Goal: Task Accomplishment & Management: Manage account settings

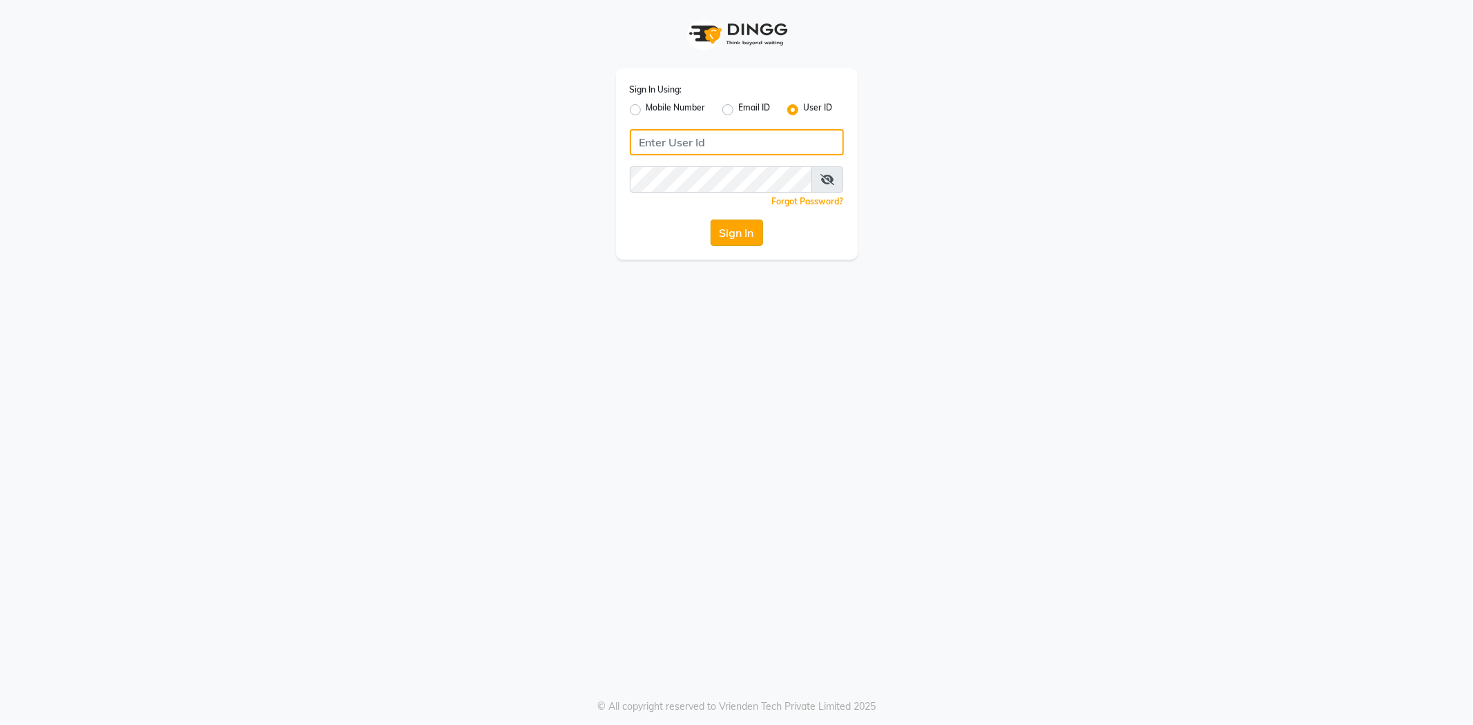
type input "e3865-01"
click at [734, 233] on button "Sign In" at bounding box center [737, 233] width 52 height 26
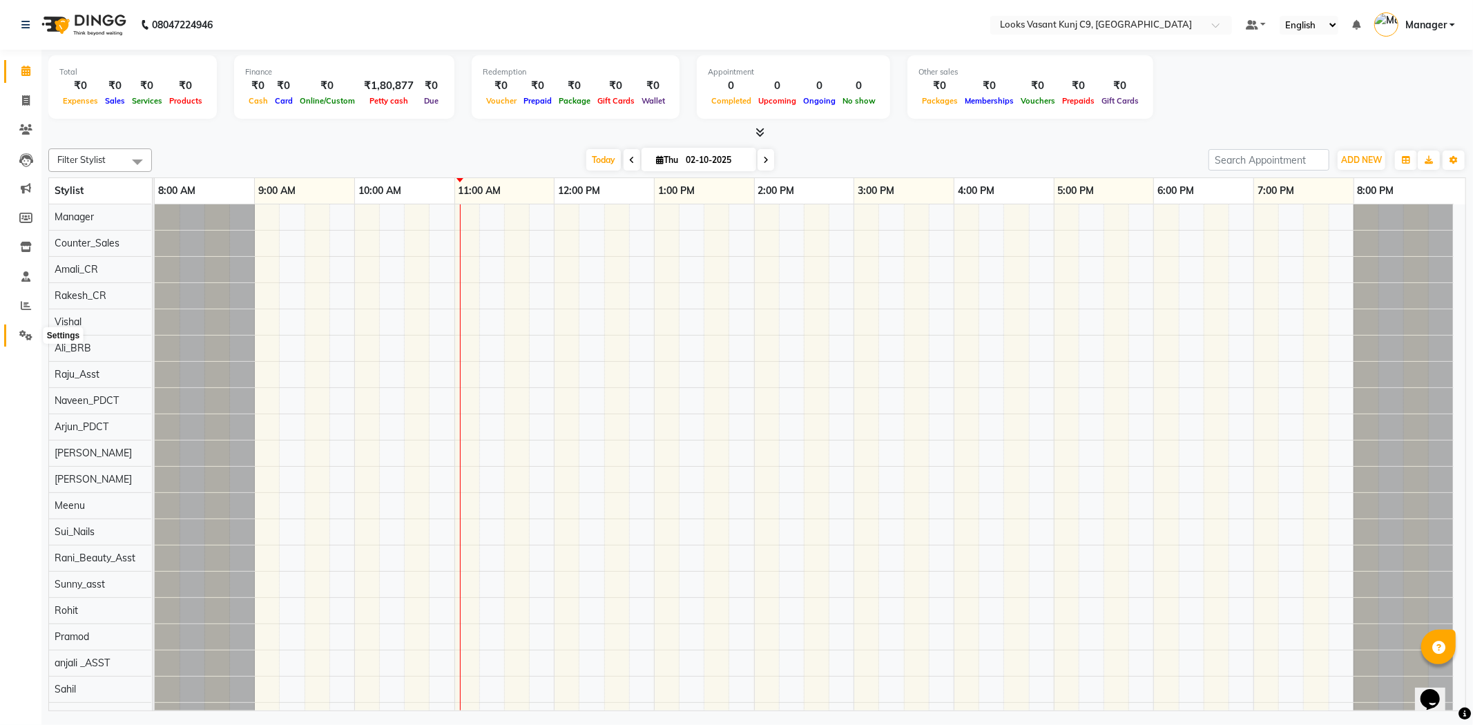
click at [21, 334] on icon at bounding box center [25, 335] width 13 height 10
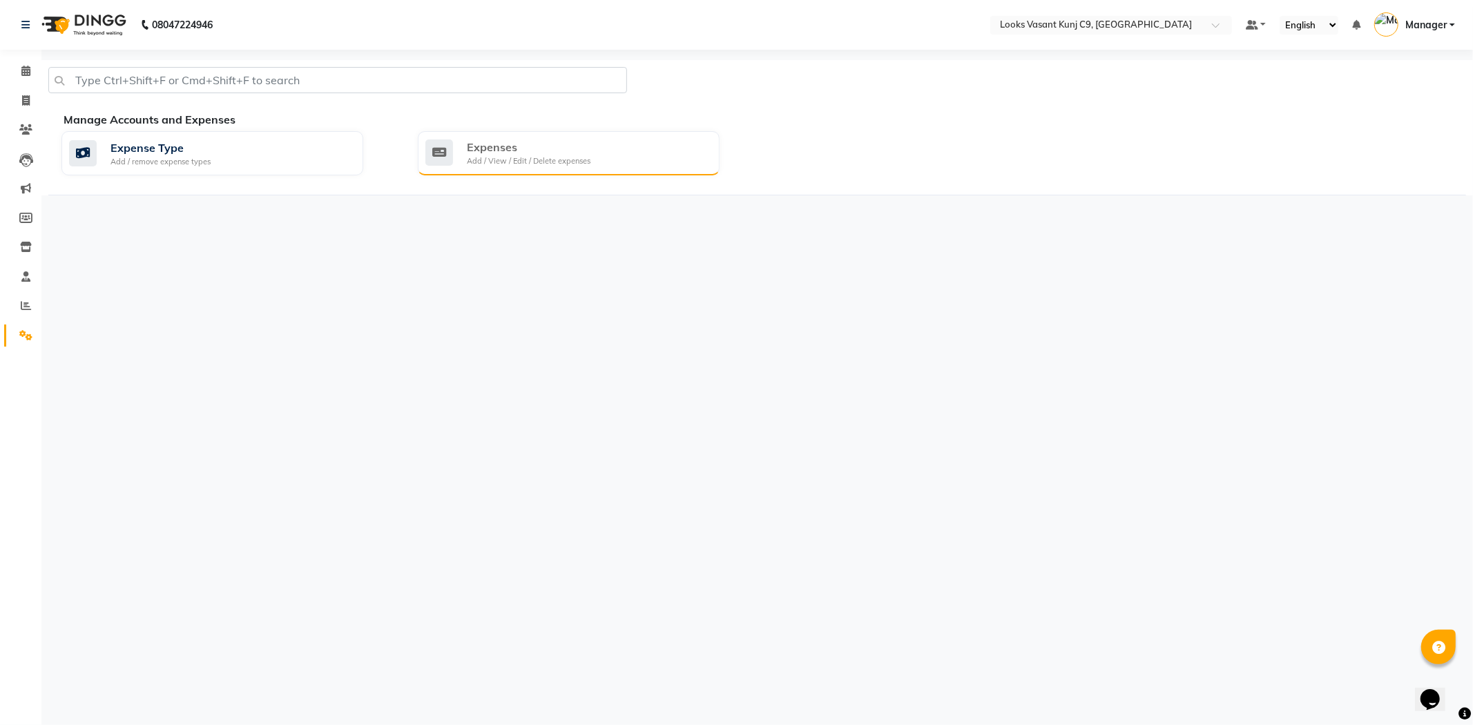
click at [587, 150] on div "Expenses" at bounding box center [529, 147] width 124 height 17
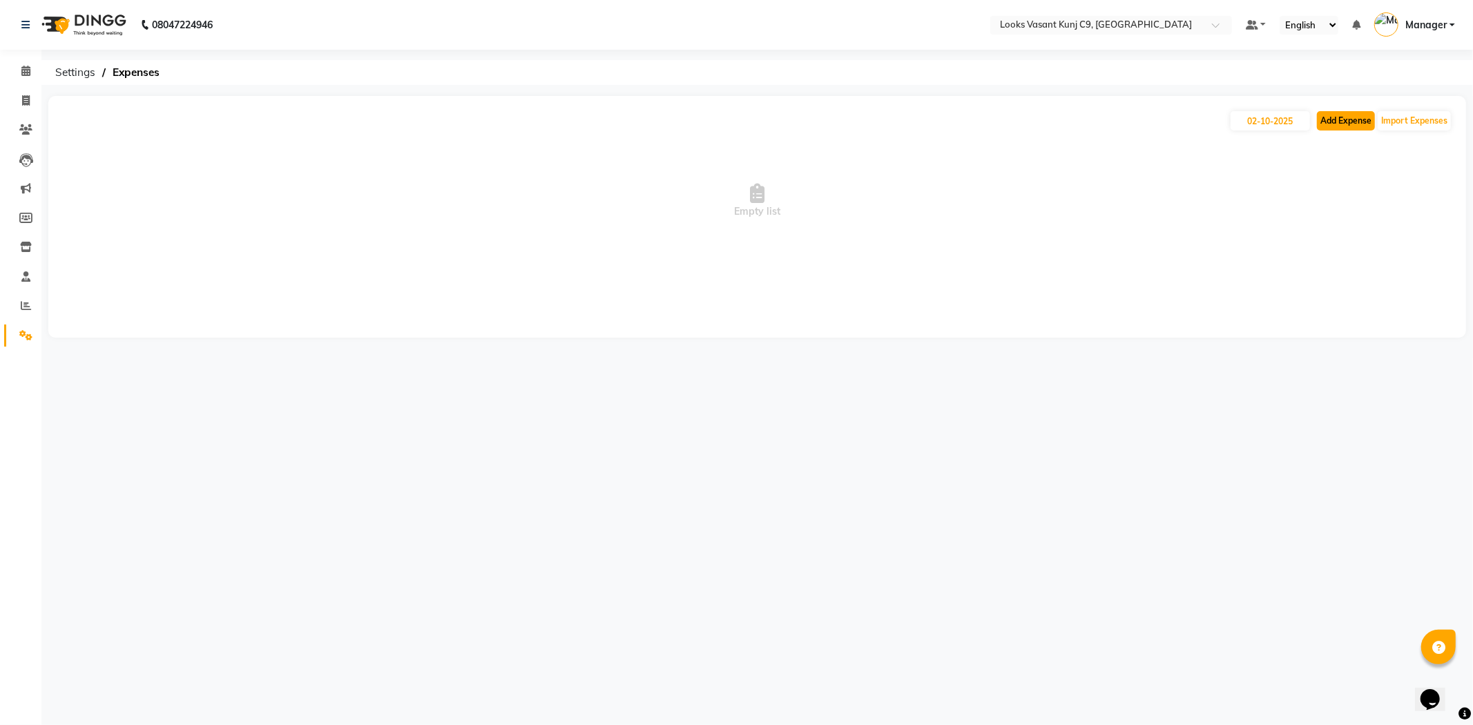
click at [1329, 115] on button "Add Expense" at bounding box center [1346, 120] width 58 height 19
select select "1"
select select "8002"
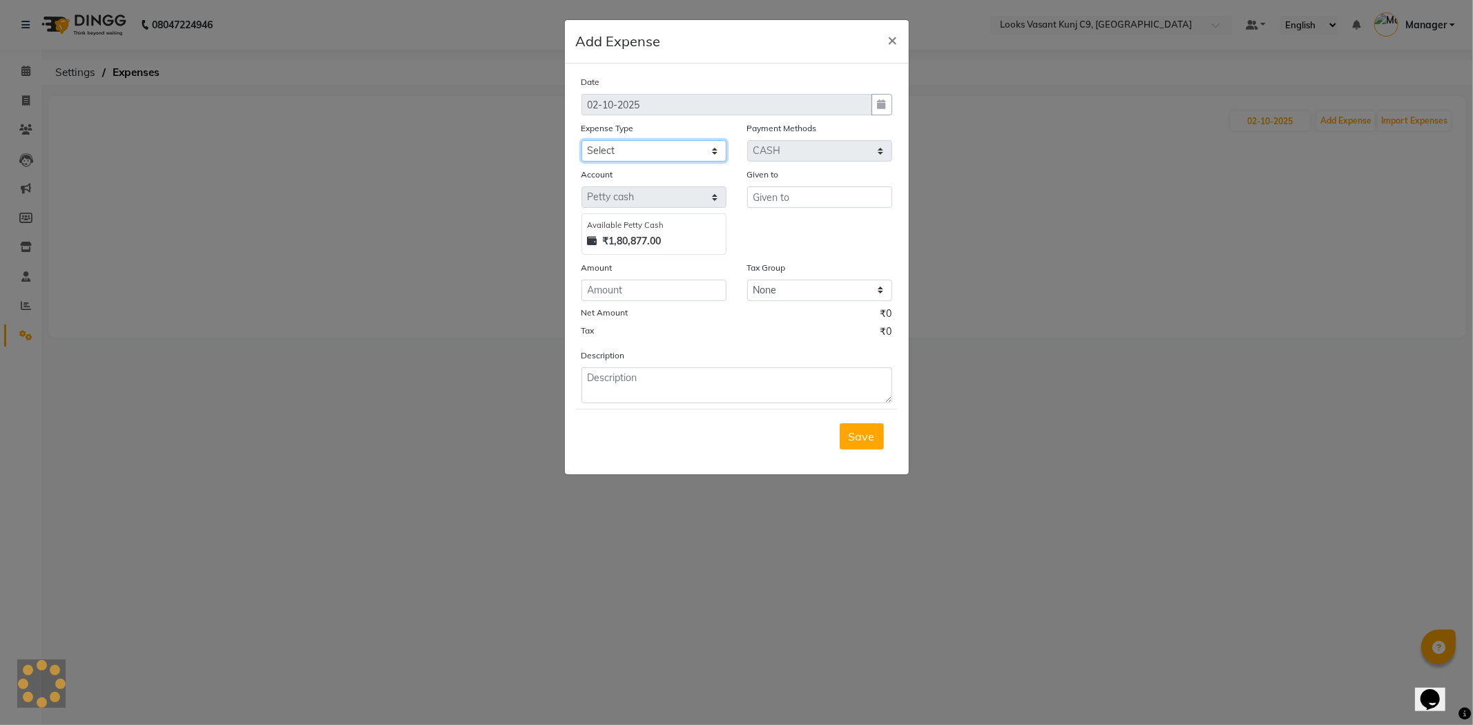
click at [650, 155] on select "Select Accommodation Aesthetics Bank Deposit BLINKIT Cash Handover Client Refun…" at bounding box center [653, 150] width 145 height 21
select select "24890"
click at [581, 140] on select "Select Accommodation Aesthetics Bank Deposit BLINKIT Cash Handover Client Refun…" at bounding box center [653, 150] width 145 height 21
type input "Counter_Sales"
type input "70"
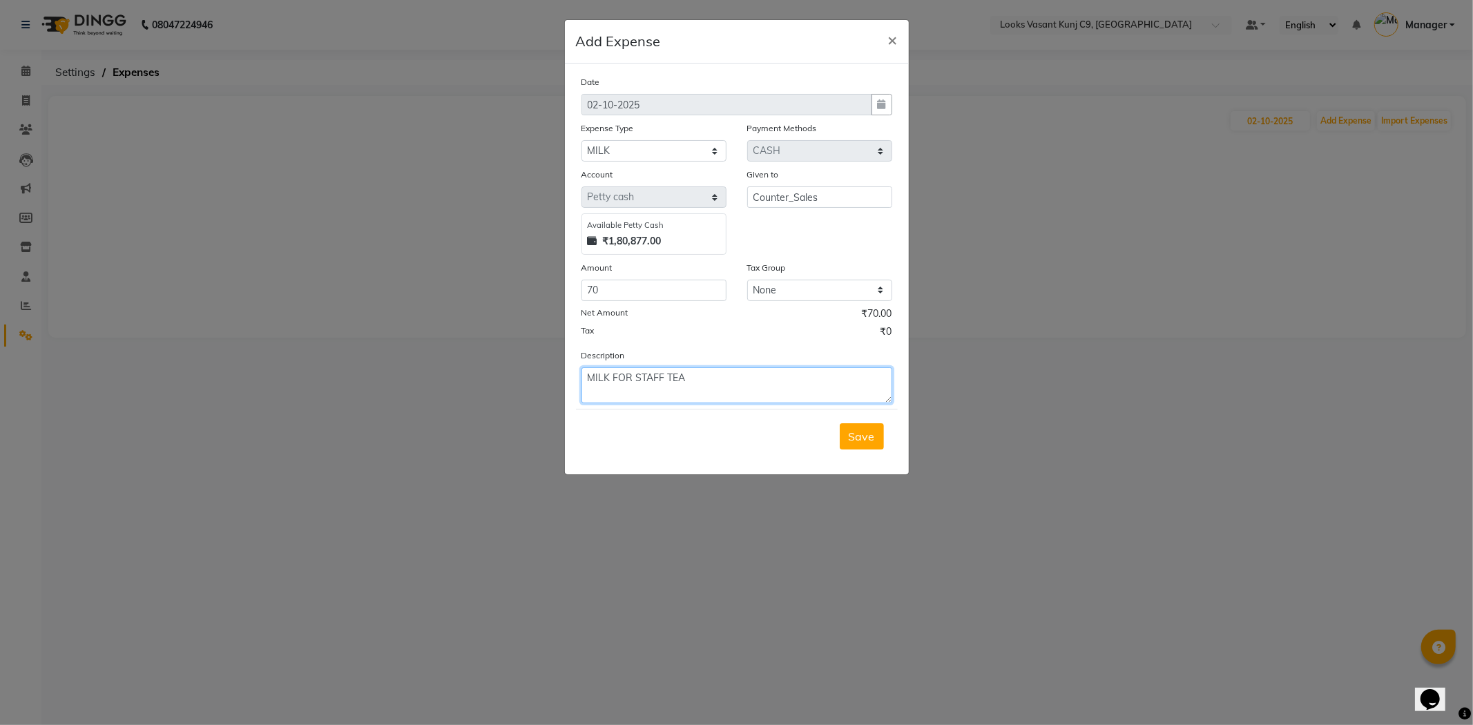
type textarea "MILK FOR STAFF TEA"
click at [840, 423] on button "Save" at bounding box center [862, 436] width 44 height 26
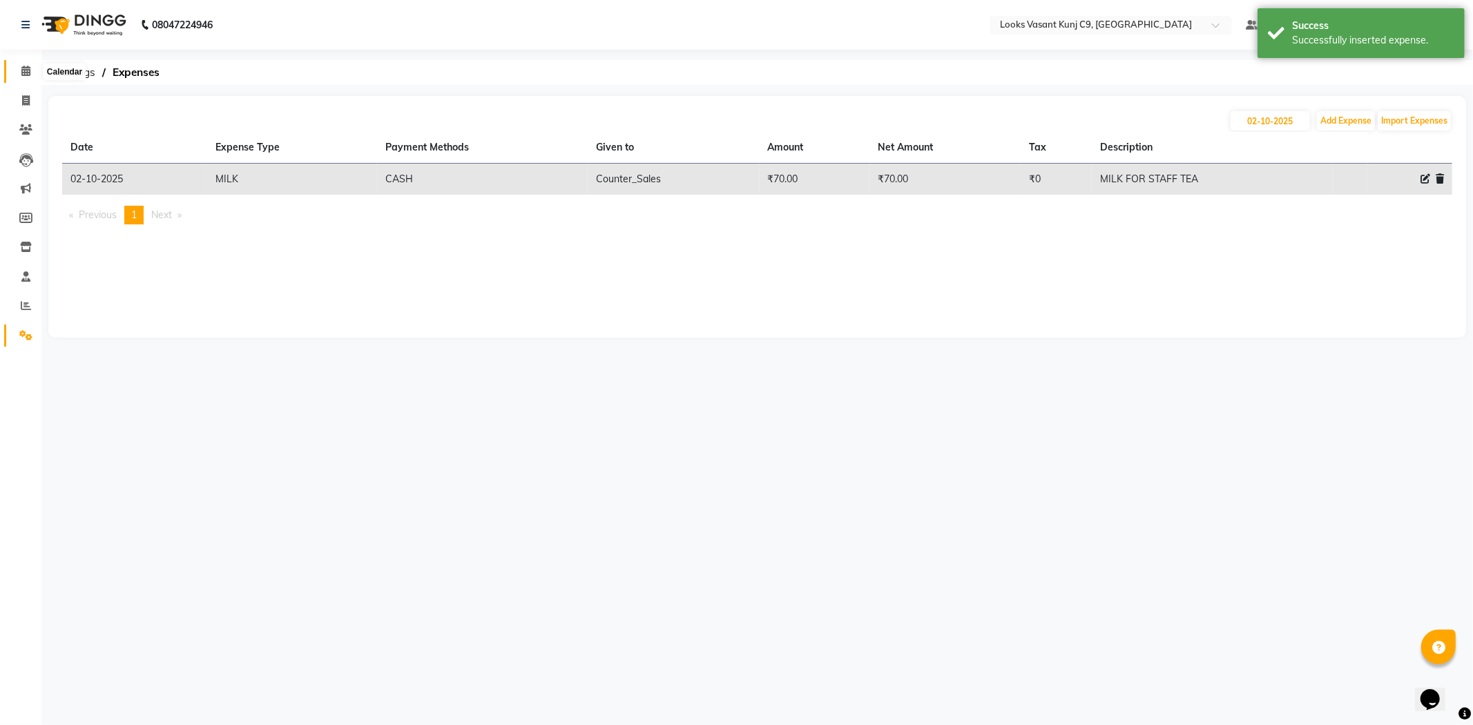
click at [28, 73] on icon at bounding box center [25, 71] width 9 height 10
